Goal: Transaction & Acquisition: Purchase product/service

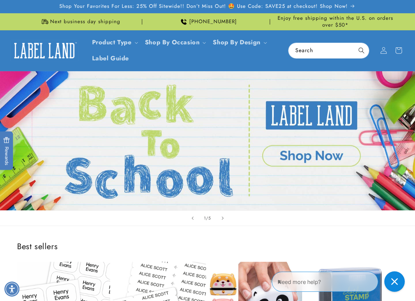
click at [307, 155] on link "Open this option" at bounding box center [207, 140] width 415 height 139
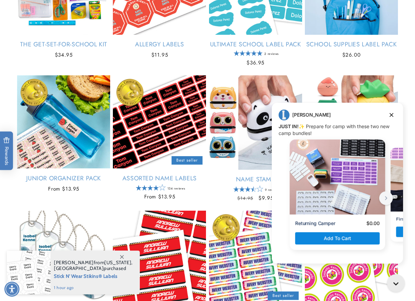
scroll to position [200, 0]
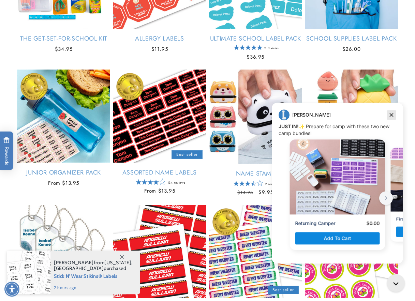
click at [392, 114] on icon "Dismiss campaign" at bounding box center [391, 115] width 7 height 8
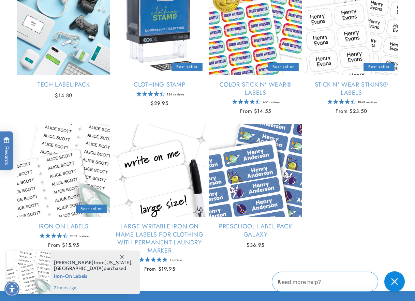
scroll to position [712, 0]
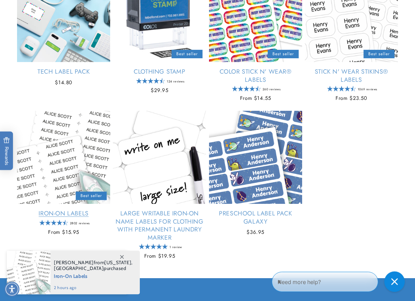
click at [91, 210] on link "Iron-On Labels" at bounding box center [63, 214] width 93 height 8
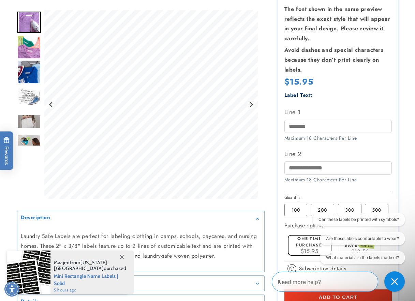
scroll to position [142, 0]
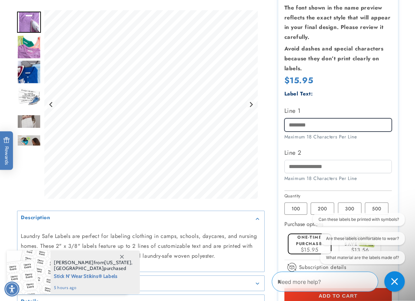
click at [327, 124] on input "Line 1" at bounding box center [338, 124] width 108 height 13
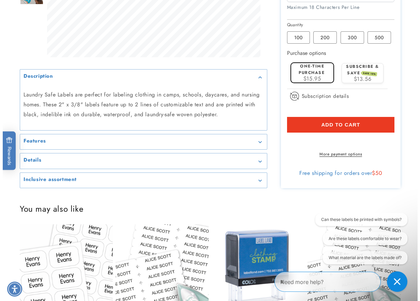
scroll to position [314, 0]
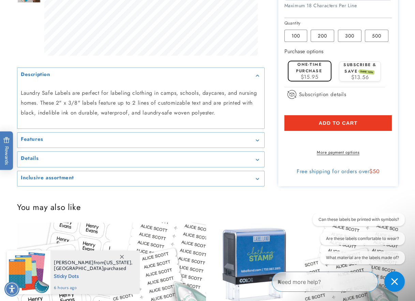
type input "**********"
click at [352, 122] on span "Add to cart" at bounding box center [338, 123] width 39 height 6
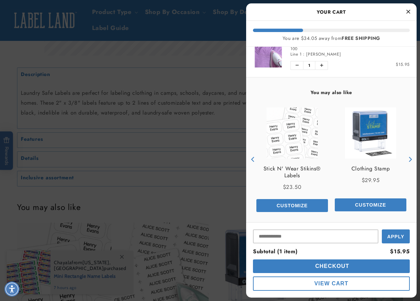
scroll to position [18, 0]
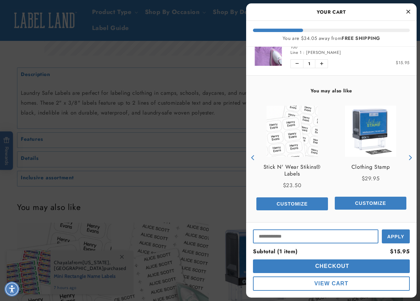
click at [308, 238] on input "Input Discount" at bounding box center [316, 237] width 126 height 14
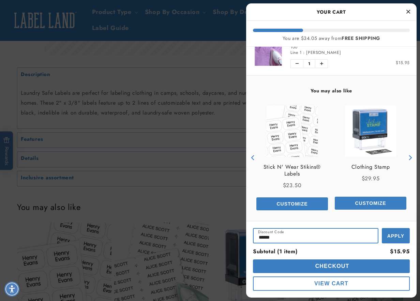
type input "******"
click at [399, 236] on span "Apply" at bounding box center [395, 235] width 17 height 5
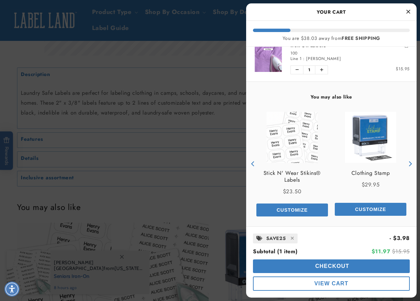
scroll to position [14, 0]
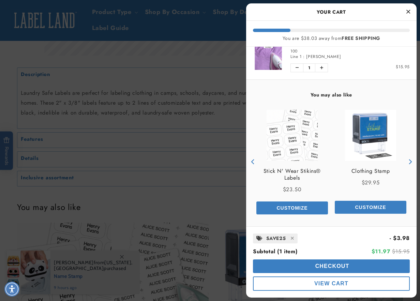
click at [342, 265] on span "Checkout" at bounding box center [332, 266] width 36 height 6
